Goal: Transaction & Acquisition: Download file/media

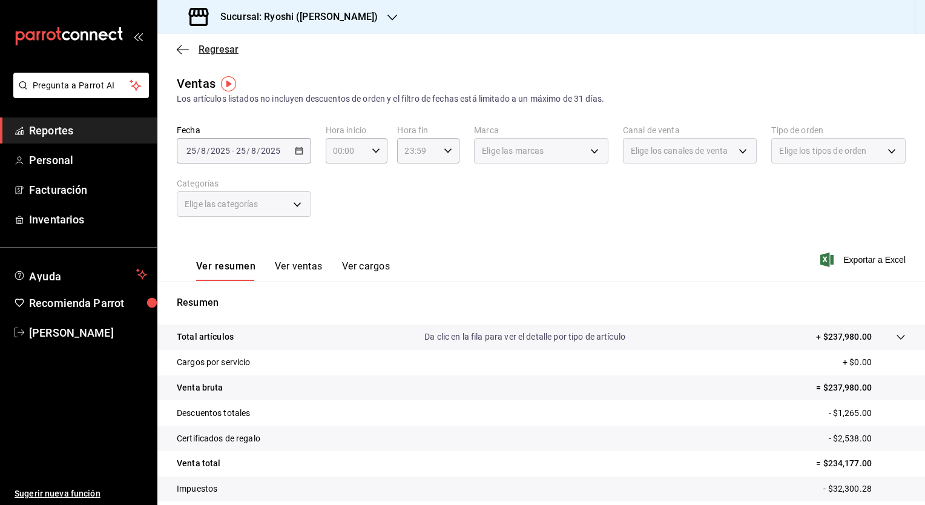
click at [220, 47] on span "Regresar" at bounding box center [218, 49] width 40 height 11
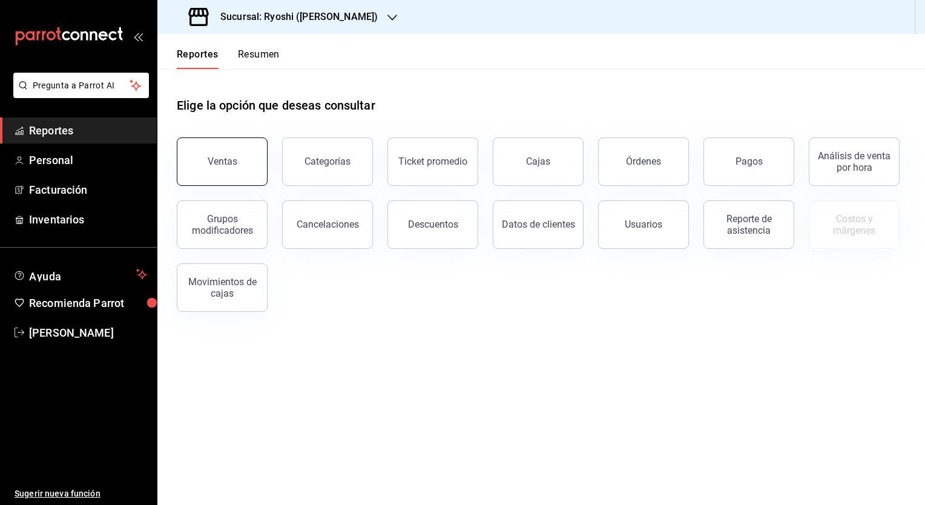
click at [237, 159] on button "Ventas" at bounding box center [222, 161] width 91 height 48
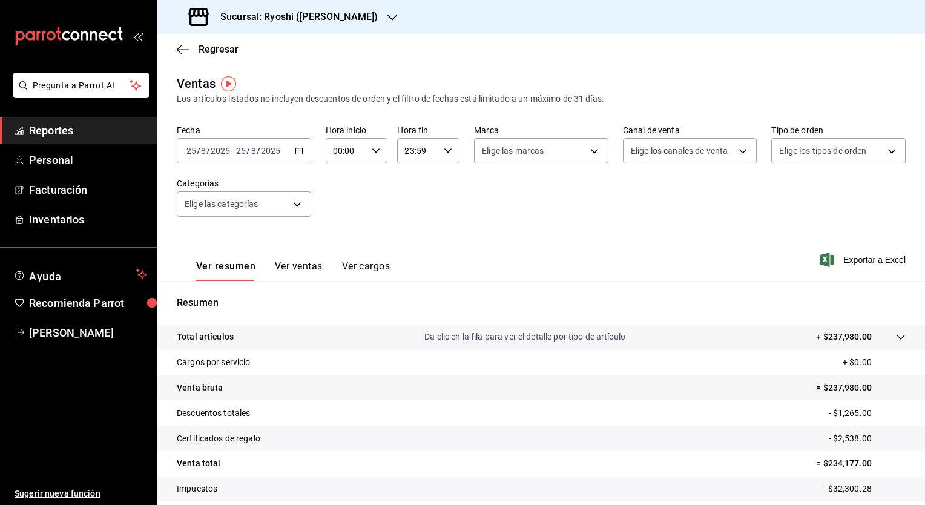
click at [298, 149] on icon "button" at bounding box center [299, 150] width 8 height 8
click at [390, 209] on div "Fecha [DATE] [DATE] - [DATE] [DATE] Hora inicio 00:00 Hora inicio Hora fin 23:5…" at bounding box center [541, 178] width 729 height 106
click at [298, 152] on icon "button" at bounding box center [299, 150] width 8 height 8
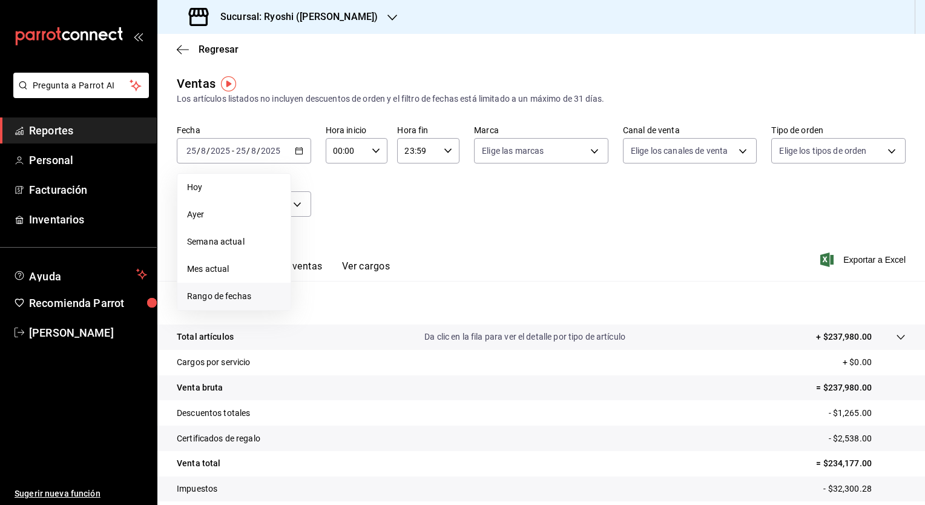
click at [237, 290] on span "Rango de fechas" at bounding box center [234, 296] width 94 height 13
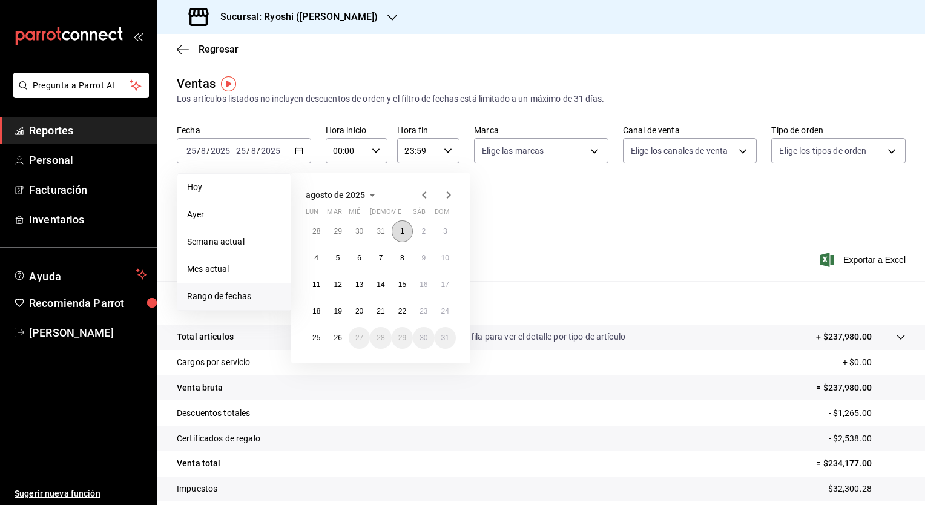
click at [401, 228] on abbr "1" at bounding box center [402, 231] width 4 height 8
click at [338, 333] on abbr "26" at bounding box center [337, 337] width 8 height 8
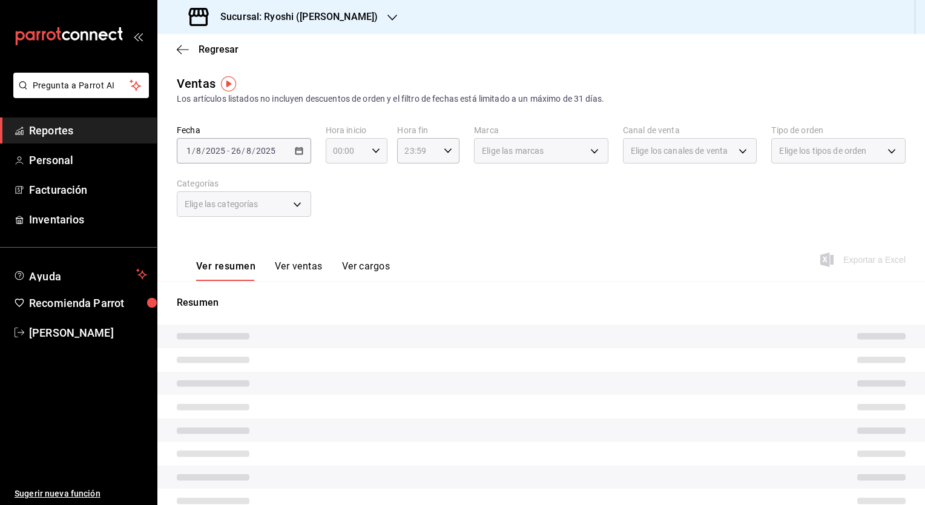
click at [370, 145] on div "00:00 Hora inicio" at bounding box center [357, 150] width 62 height 25
click at [344, 206] on span "05" at bounding box center [338, 201] width 11 height 10
type input "05:00"
click at [447, 145] on div at bounding box center [462, 252] width 925 height 505
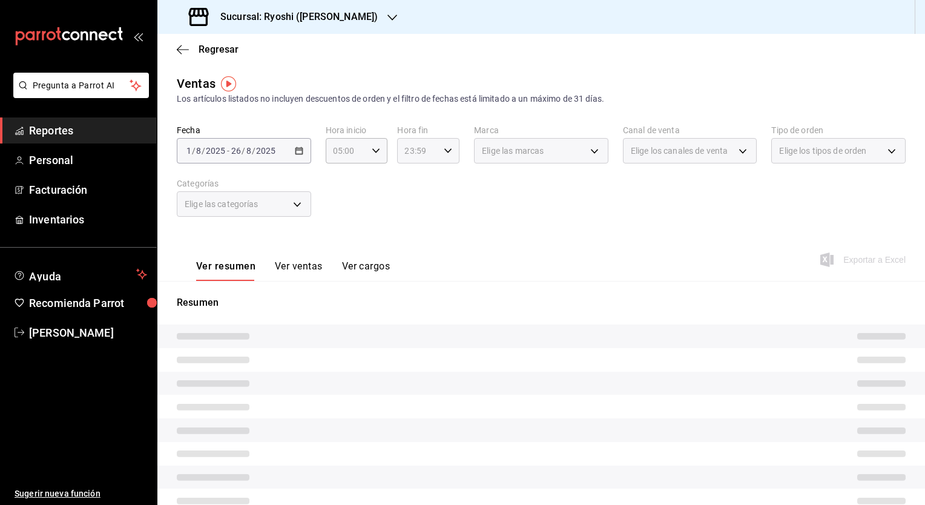
click at [444, 146] on icon "button" at bounding box center [448, 150] width 8 height 8
click at [415, 214] on span "04" at bounding box center [409, 211] width 11 height 10
type input "04:59"
click at [504, 188] on div at bounding box center [462, 252] width 925 height 505
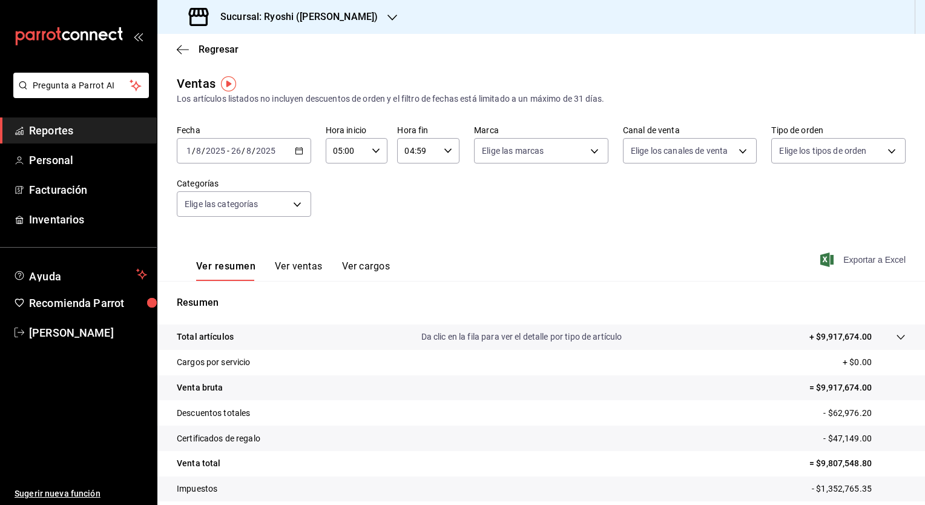
click at [835, 258] on span "Exportar a Excel" at bounding box center [863, 259] width 83 height 15
click at [298, 152] on icon "button" at bounding box center [299, 150] width 8 height 8
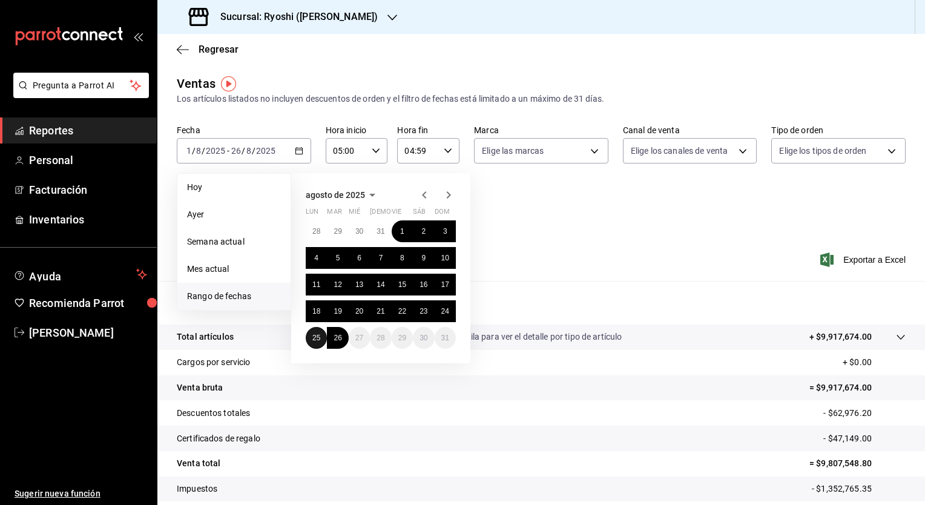
click at [315, 337] on abbr "25" at bounding box center [316, 337] width 8 height 8
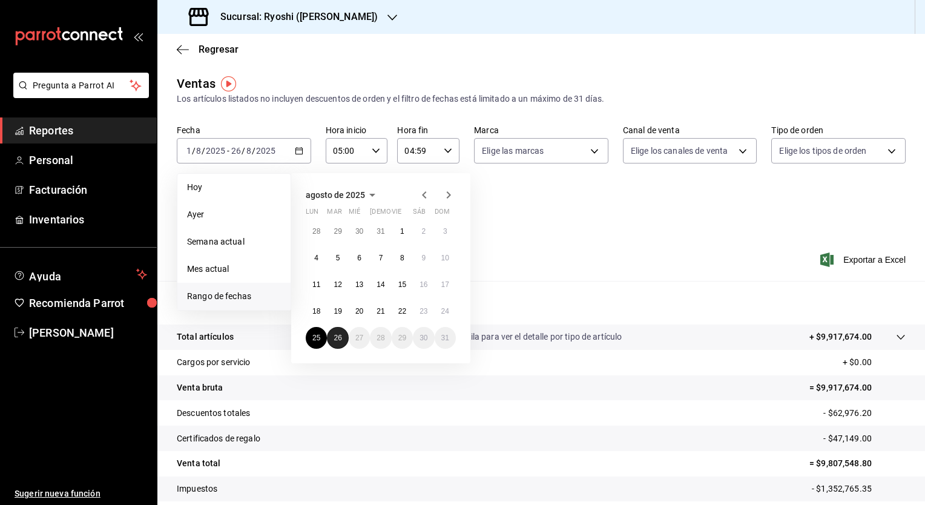
click at [334, 339] on abbr "26" at bounding box center [337, 337] width 8 height 8
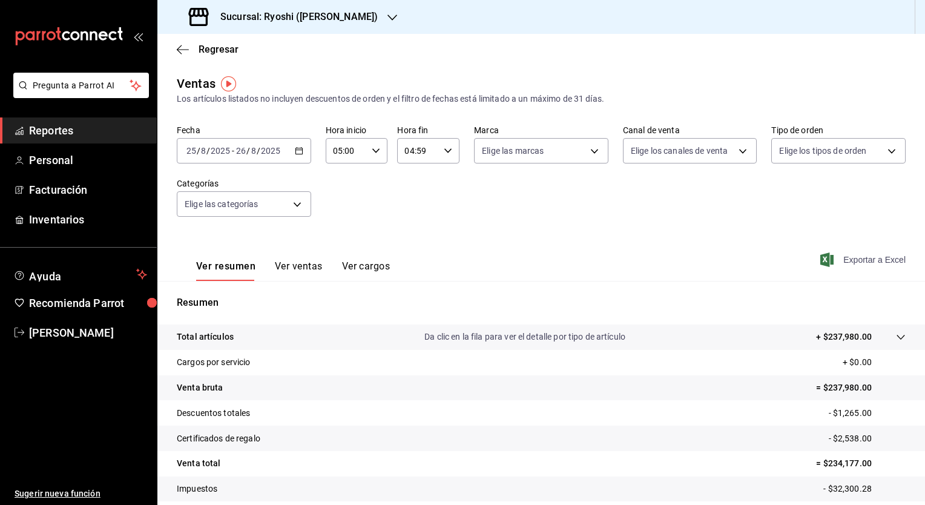
click at [863, 259] on span "Exportar a Excel" at bounding box center [863, 259] width 83 height 15
